Goal: Navigation & Orientation: Find specific page/section

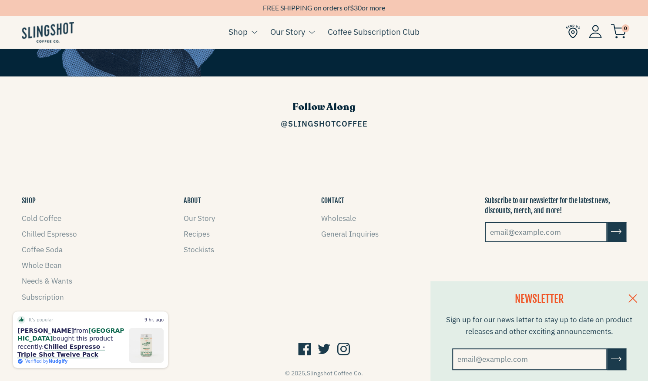
scroll to position [1251, 0]
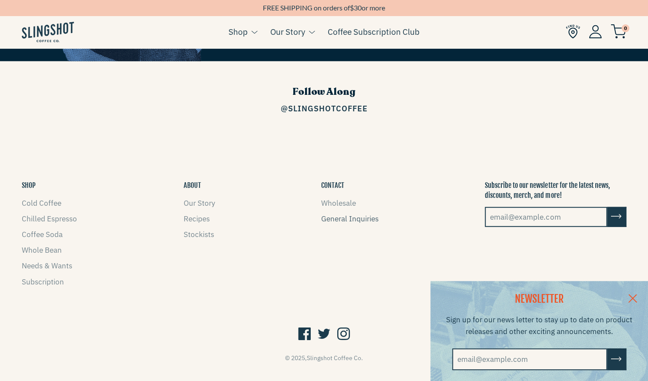
click at [348, 214] on link "General Inquiries" at bounding box center [349, 219] width 57 height 10
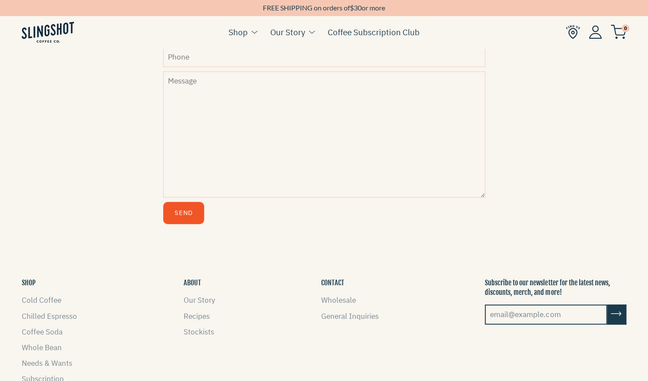
scroll to position [476, 0]
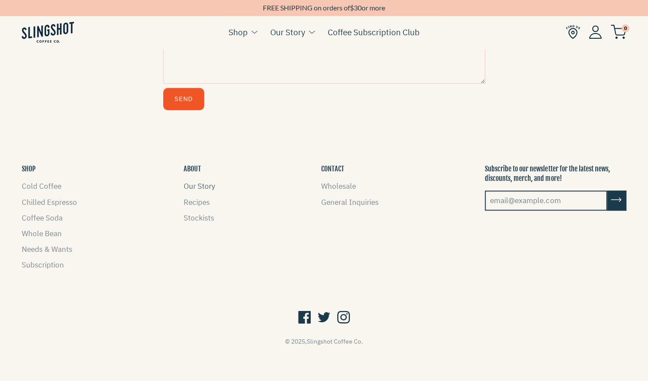
click at [197, 187] on link "Our Story" at bounding box center [198, 186] width 31 height 10
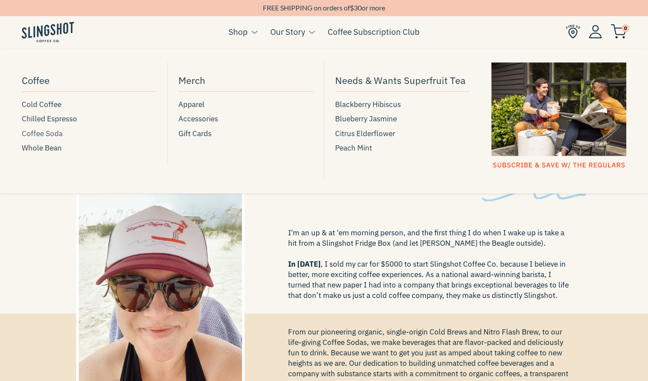
click at [49, 132] on span "Coffee Soda" at bounding box center [42, 134] width 41 height 12
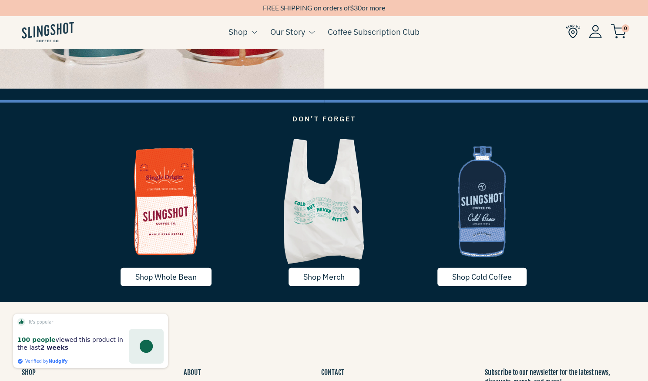
scroll to position [1614, 0]
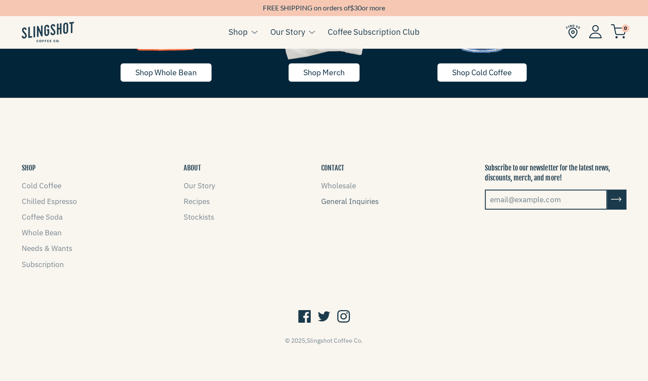
click at [342, 205] on link "General Inquiries" at bounding box center [349, 202] width 57 height 10
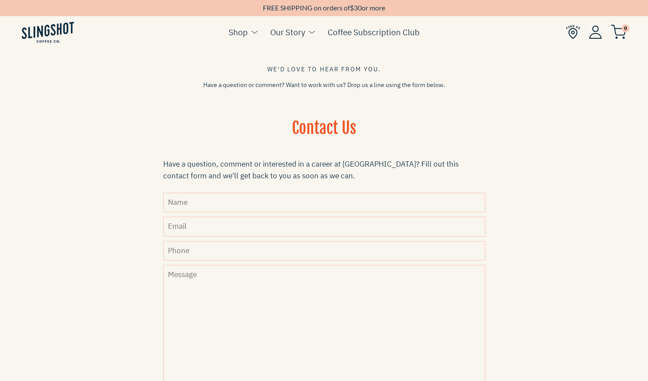
scroll to position [169, 0]
